Goal: Find contact information: Find contact information

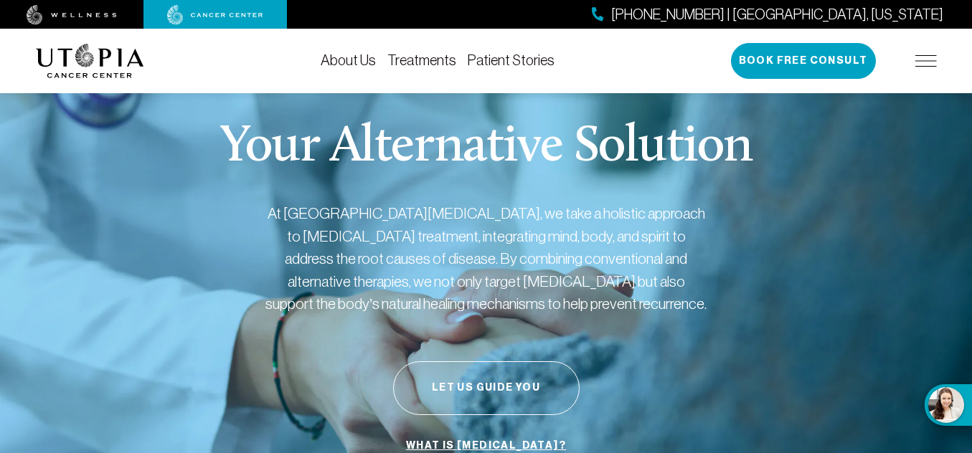
click at [359, 62] on link "About Us" at bounding box center [348, 60] width 55 height 16
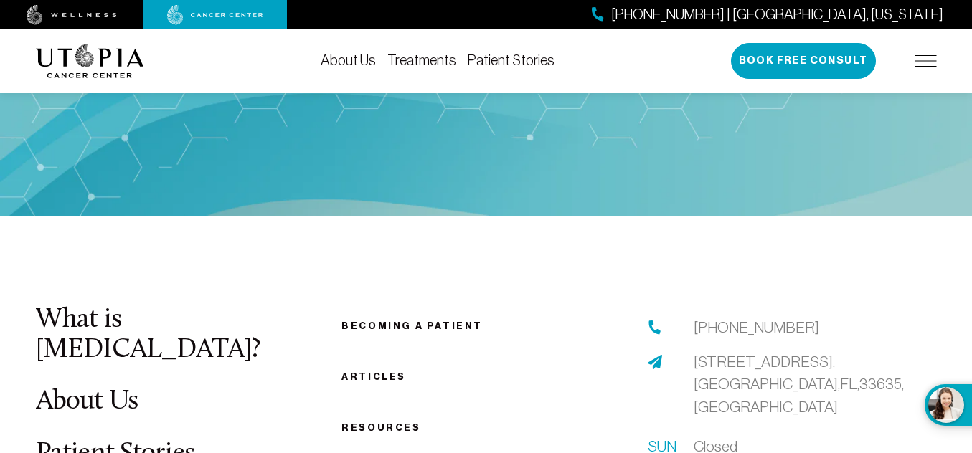
scroll to position [7236, 0]
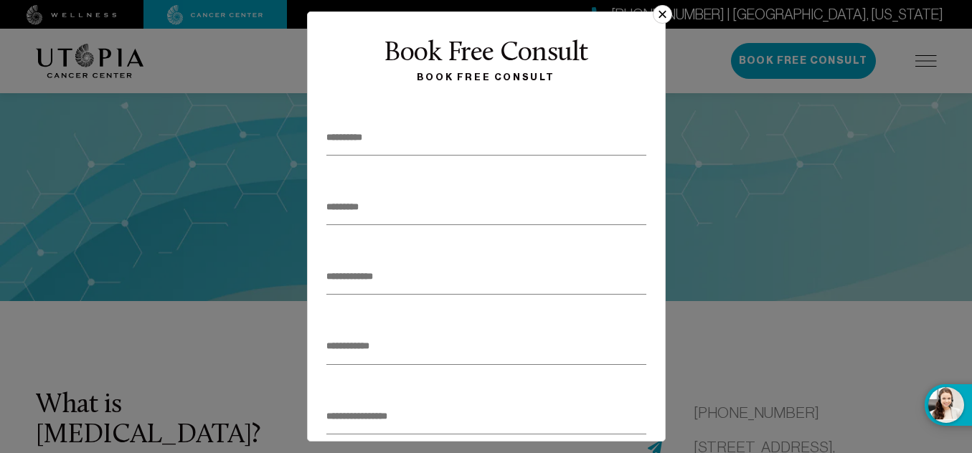
click at [662, 13] on button "×" at bounding box center [662, 14] width 19 height 19
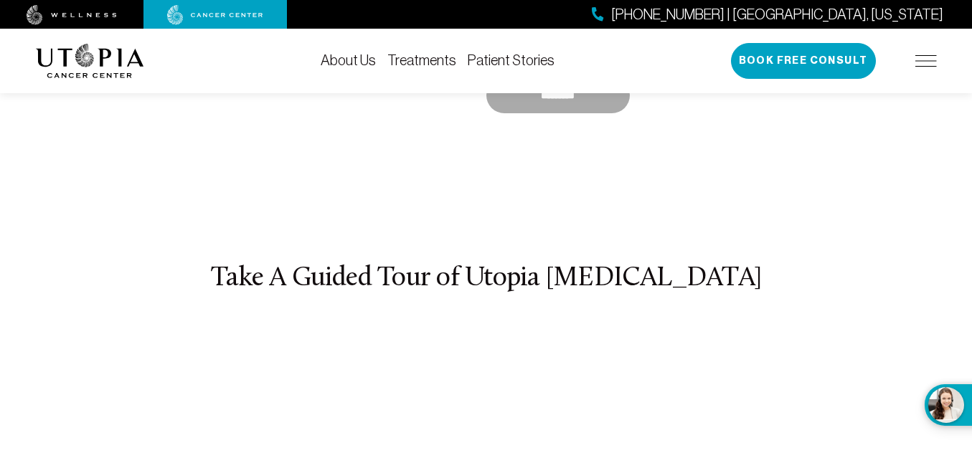
scroll to position [5012, 0]
